Goal: Obtain resource: Download file/media

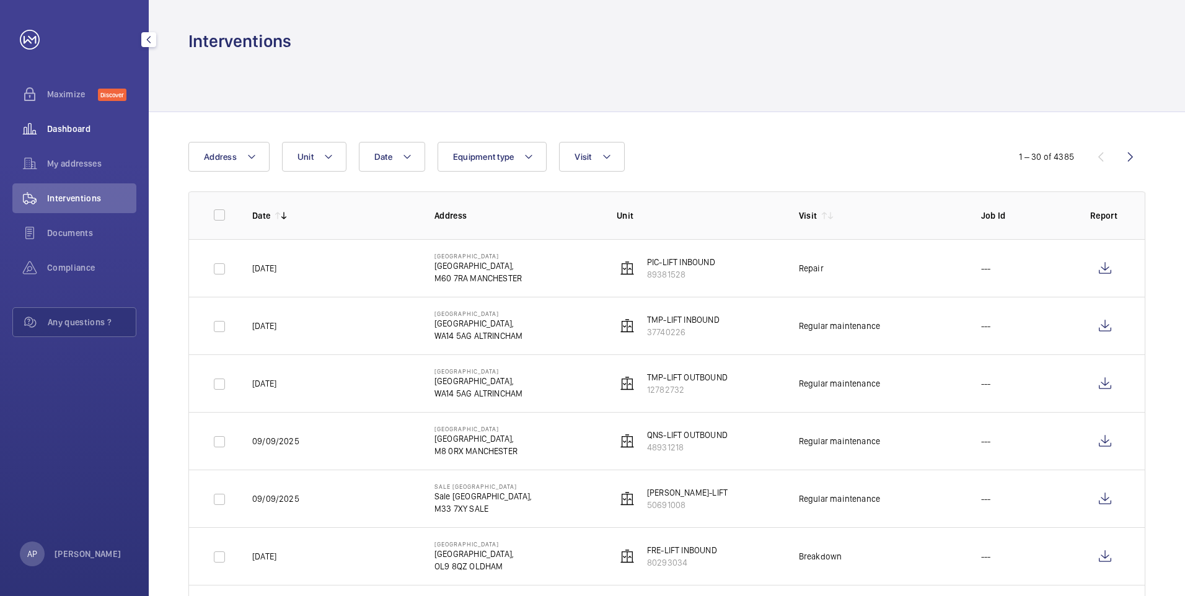
click at [73, 133] on span "Dashboard" at bounding box center [91, 129] width 89 height 12
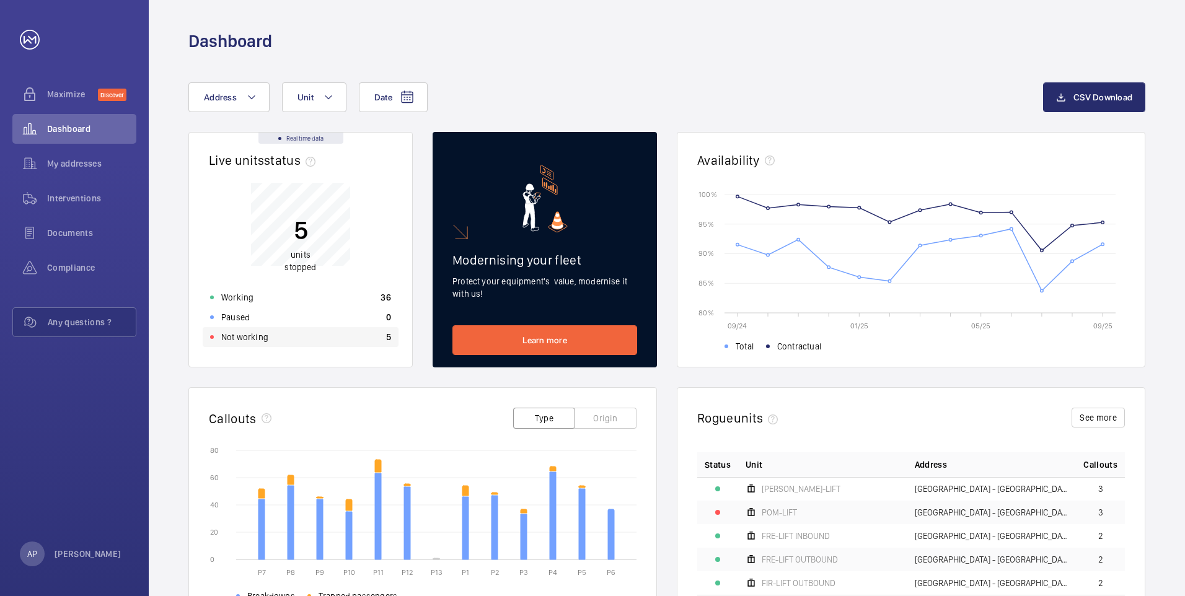
click at [234, 338] on p "Not working" at bounding box center [244, 337] width 47 height 12
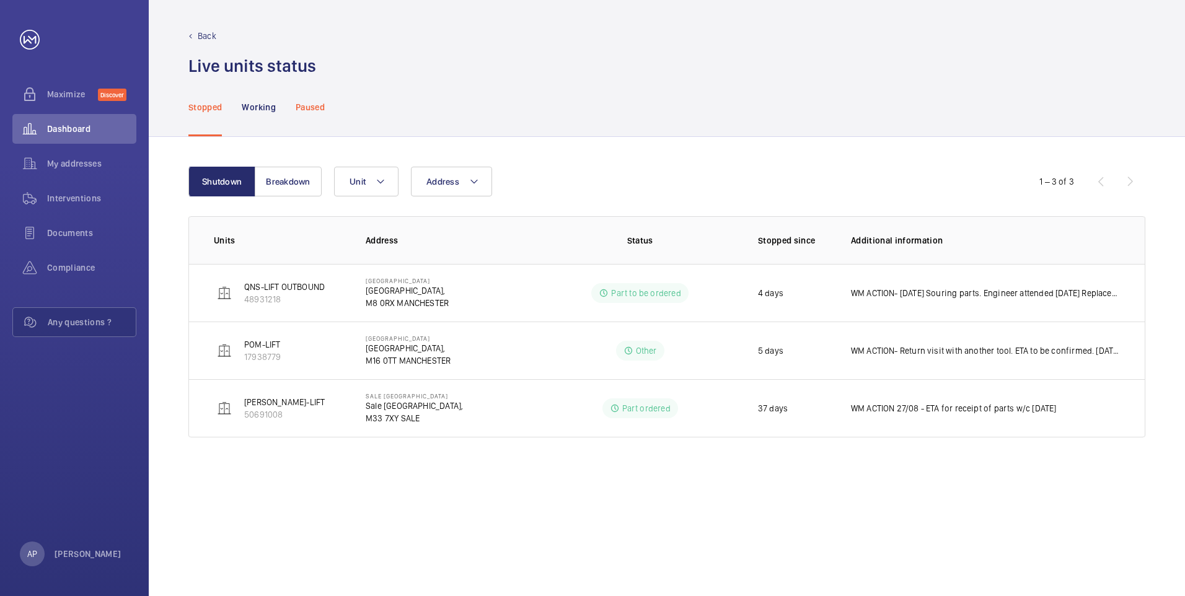
click at [303, 105] on p "Paused" at bounding box center [310, 107] width 29 height 12
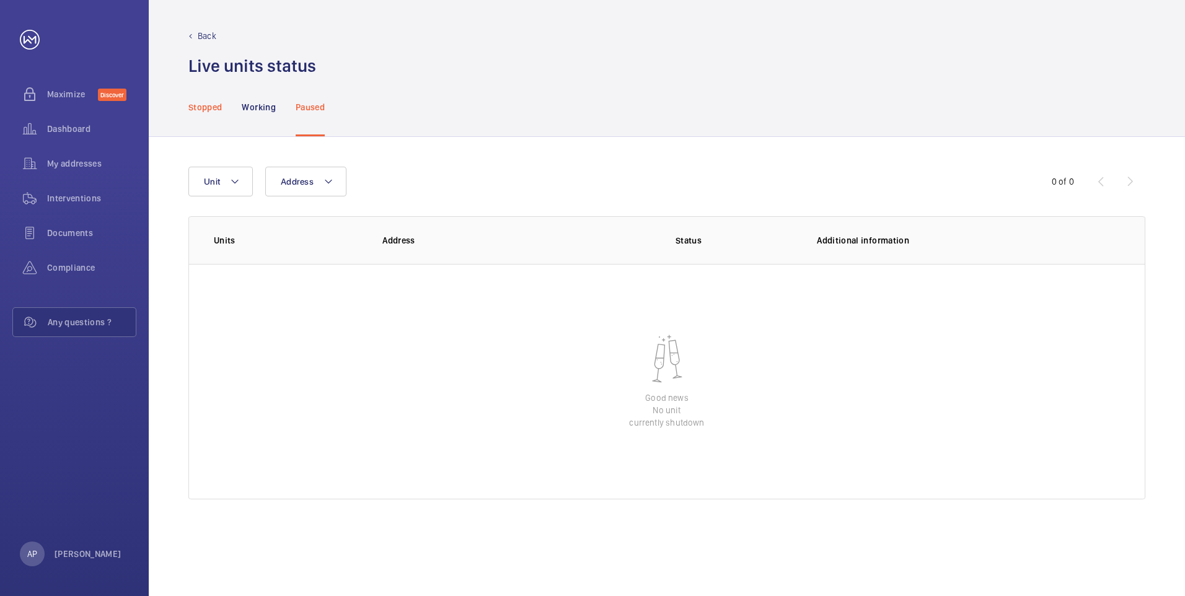
click at [205, 105] on p "Stopped" at bounding box center [204, 107] width 33 height 12
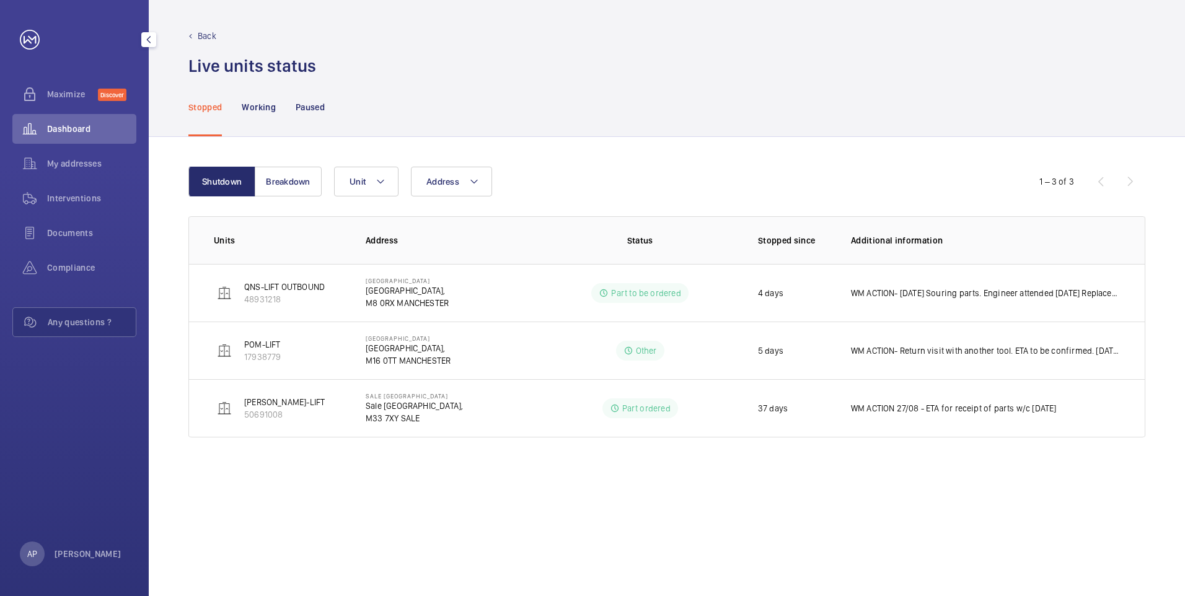
drag, startPoint x: 72, startPoint y: 126, endPoint x: 77, endPoint y: 120, distance: 7.9
click at [73, 124] on span "Dashboard" at bounding box center [91, 129] width 89 height 12
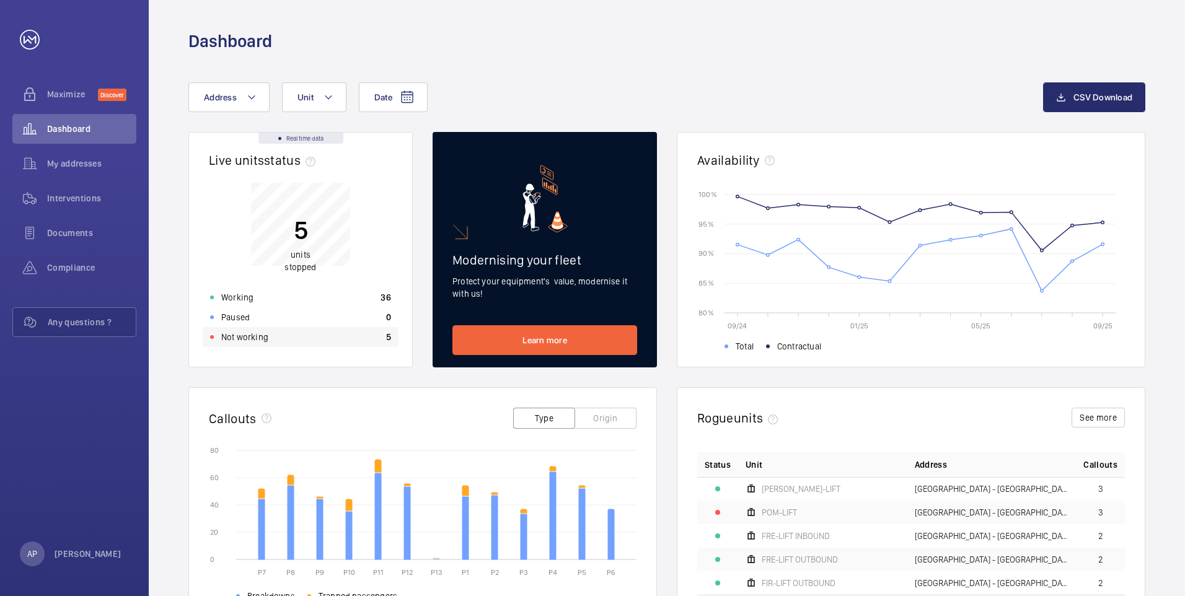
click at [387, 341] on p "5" at bounding box center [388, 337] width 5 height 12
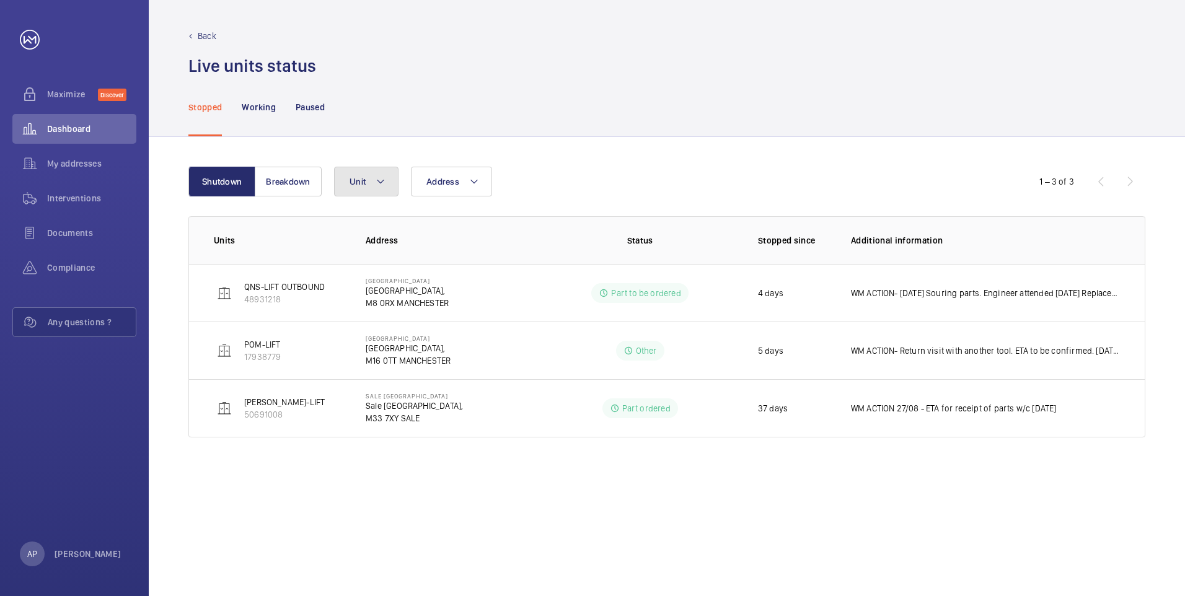
click at [386, 178] on button "Unit" at bounding box center [366, 182] width 64 height 30
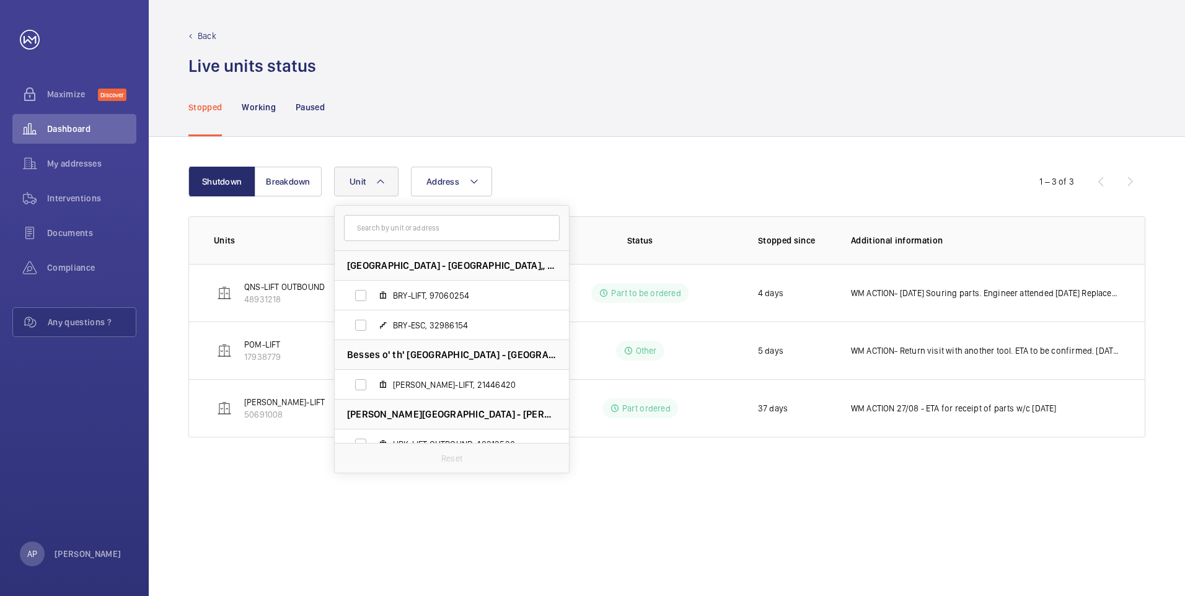
click at [386, 178] on button "Unit" at bounding box center [366, 182] width 64 height 30
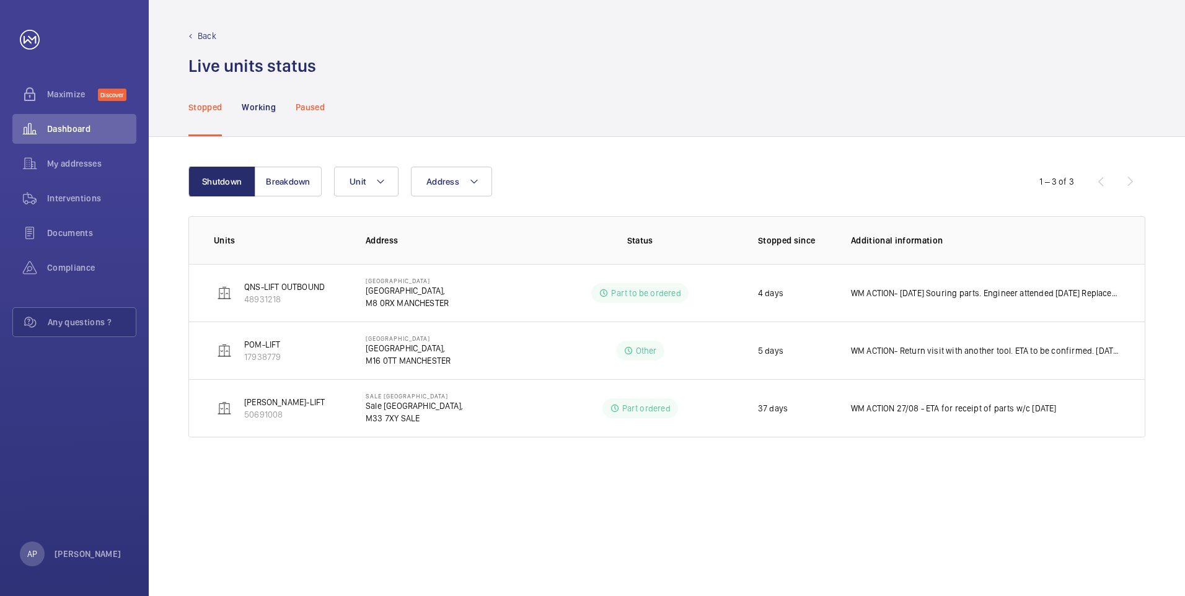
click at [313, 106] on p "Paused" at bounding box center [310, 107] width 29 height 12
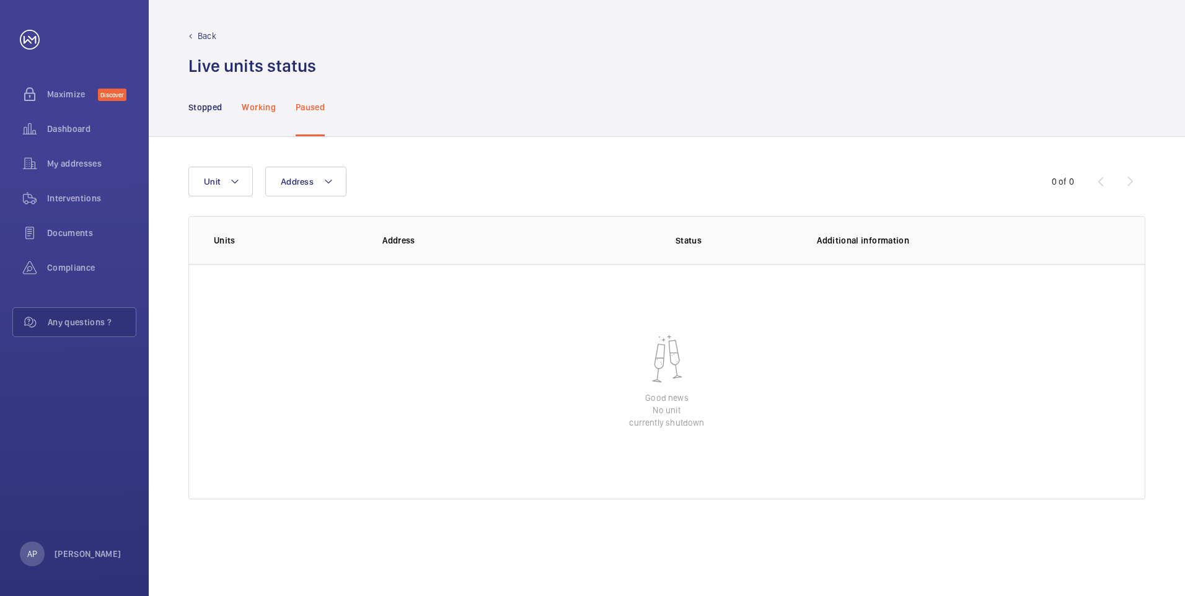
click at [263, 111] on p "Working" at bounding box center [258, 107] width 33 height 12
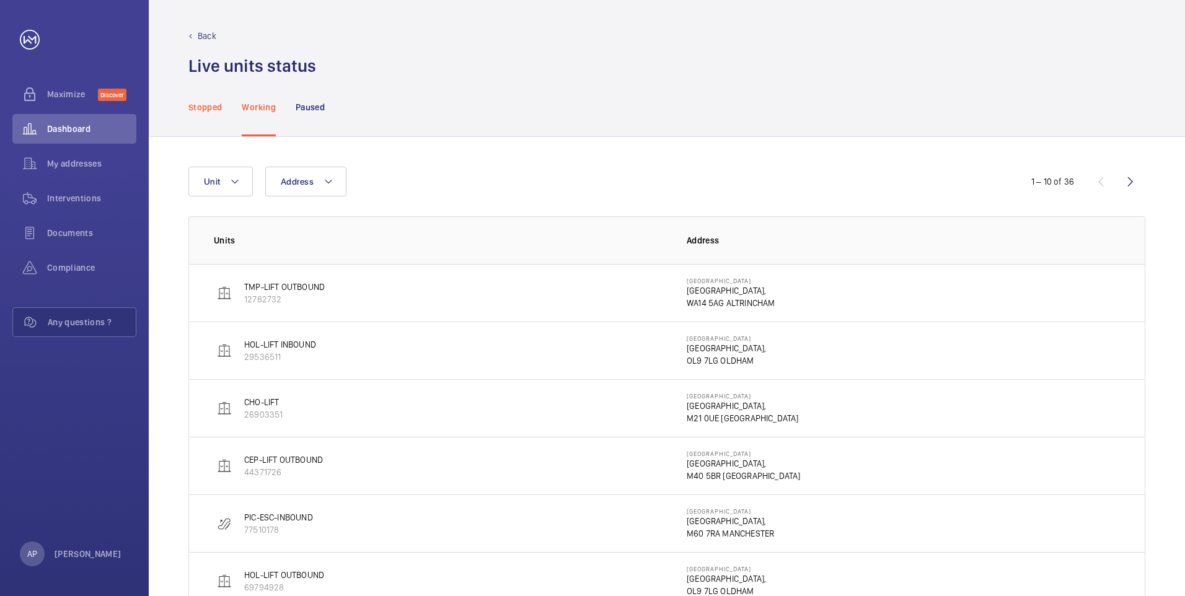
click at [212, 108] on p "Stopped" at bounding box center [204, 107] width 33 height 12
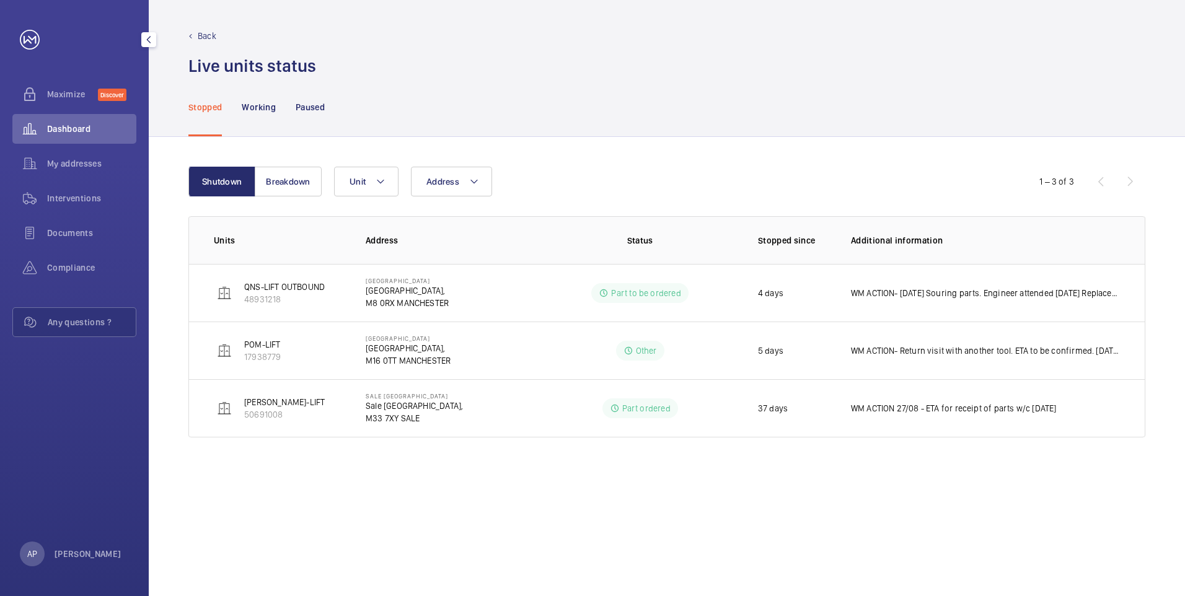
click at [77, 125] on span "Dashboard" at bounding box center [91, 129] width 89 height 12
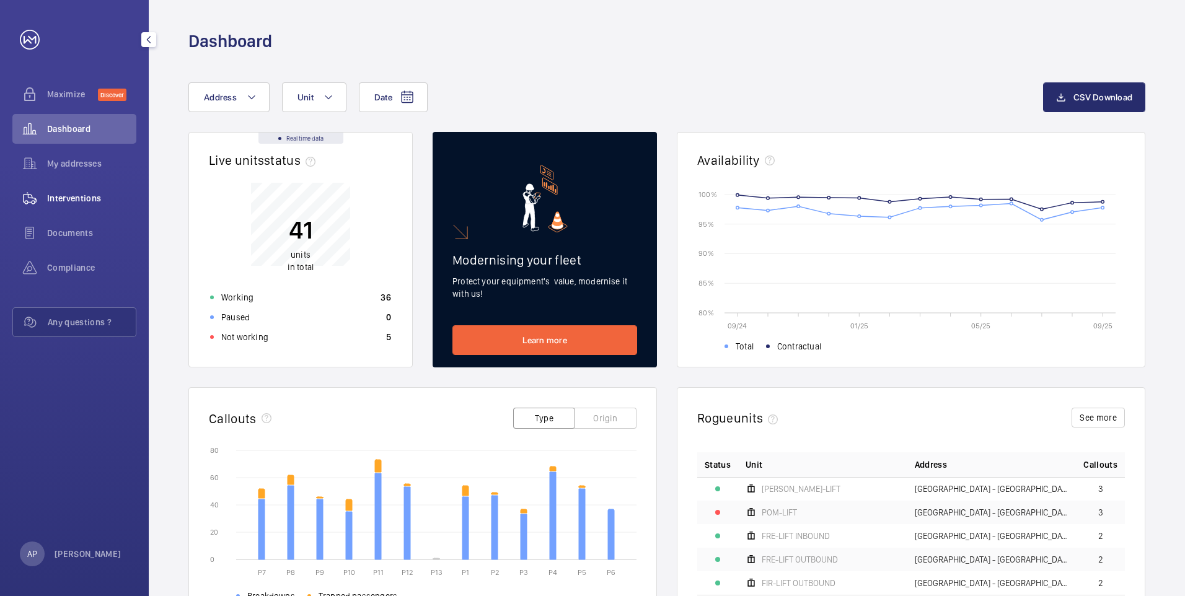
click at [66, 198] on span "Interventions" at bounding box center [91, 198] width 89 height 12
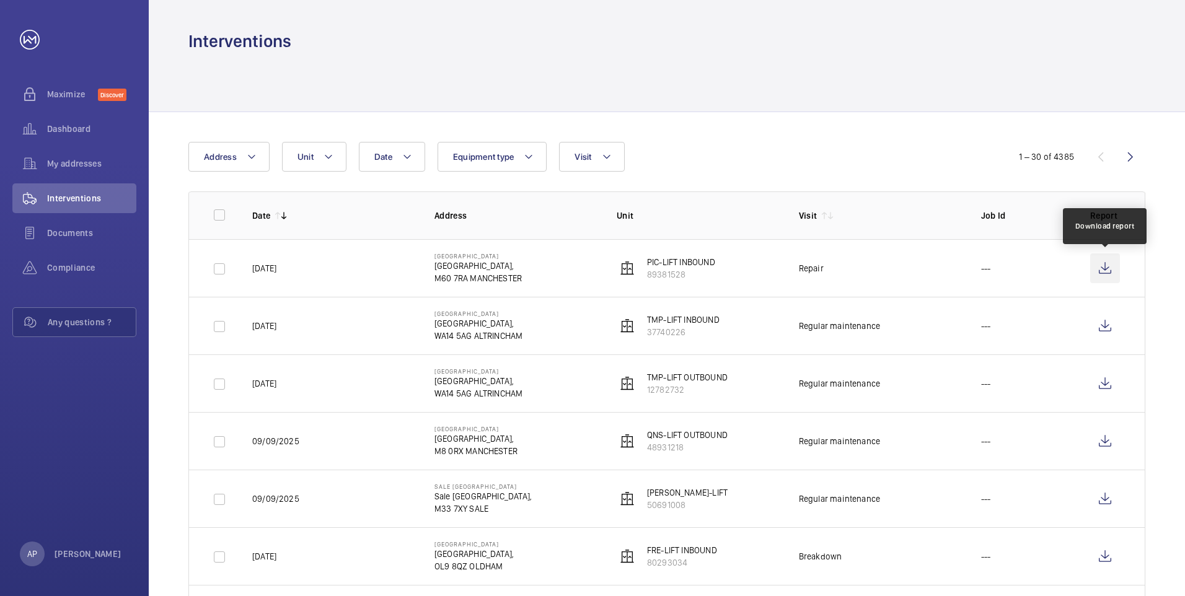
click at [1099, 268] on wm-front-icon-button at bounding box center [1105, 268] width 30 height 30
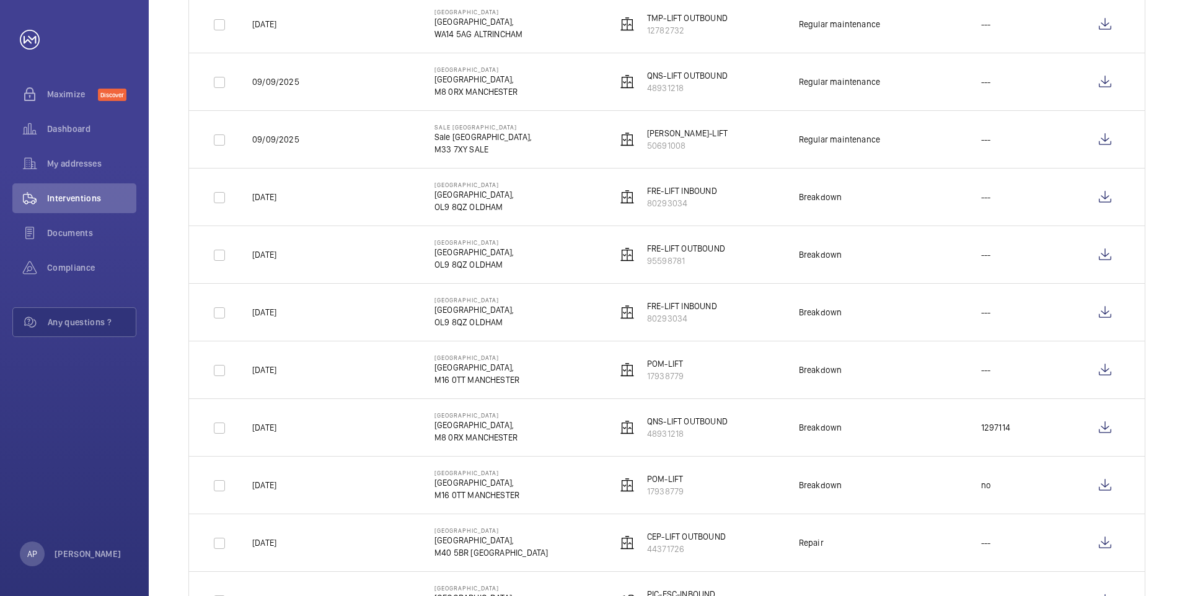
scroll to position [351, 0]
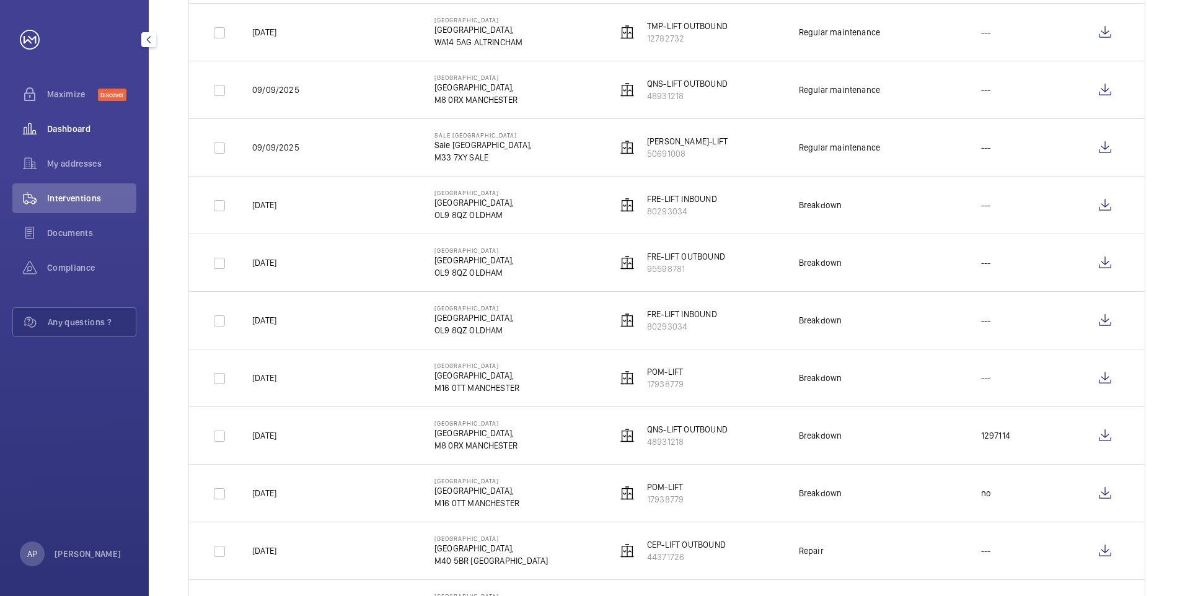
click at [56, 134] on span "Dashboard" at bounding box center [91, 129] width 89 height 12
